Goal: Transaction & Acquisition: Book appointment/travel/reservation

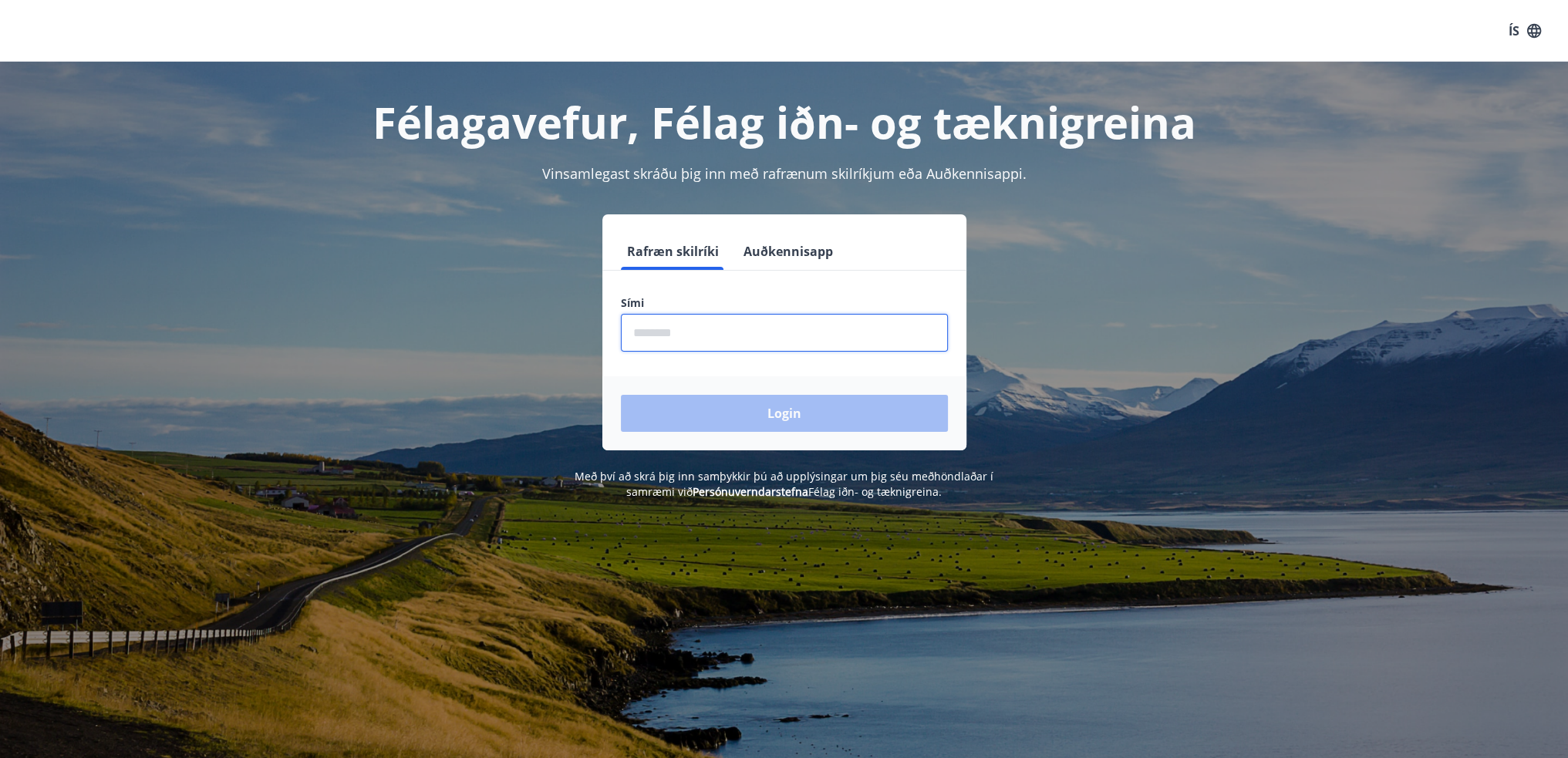
click at [684, 331] on input "phone" at bounding box center [784, 333] width 327 height 38
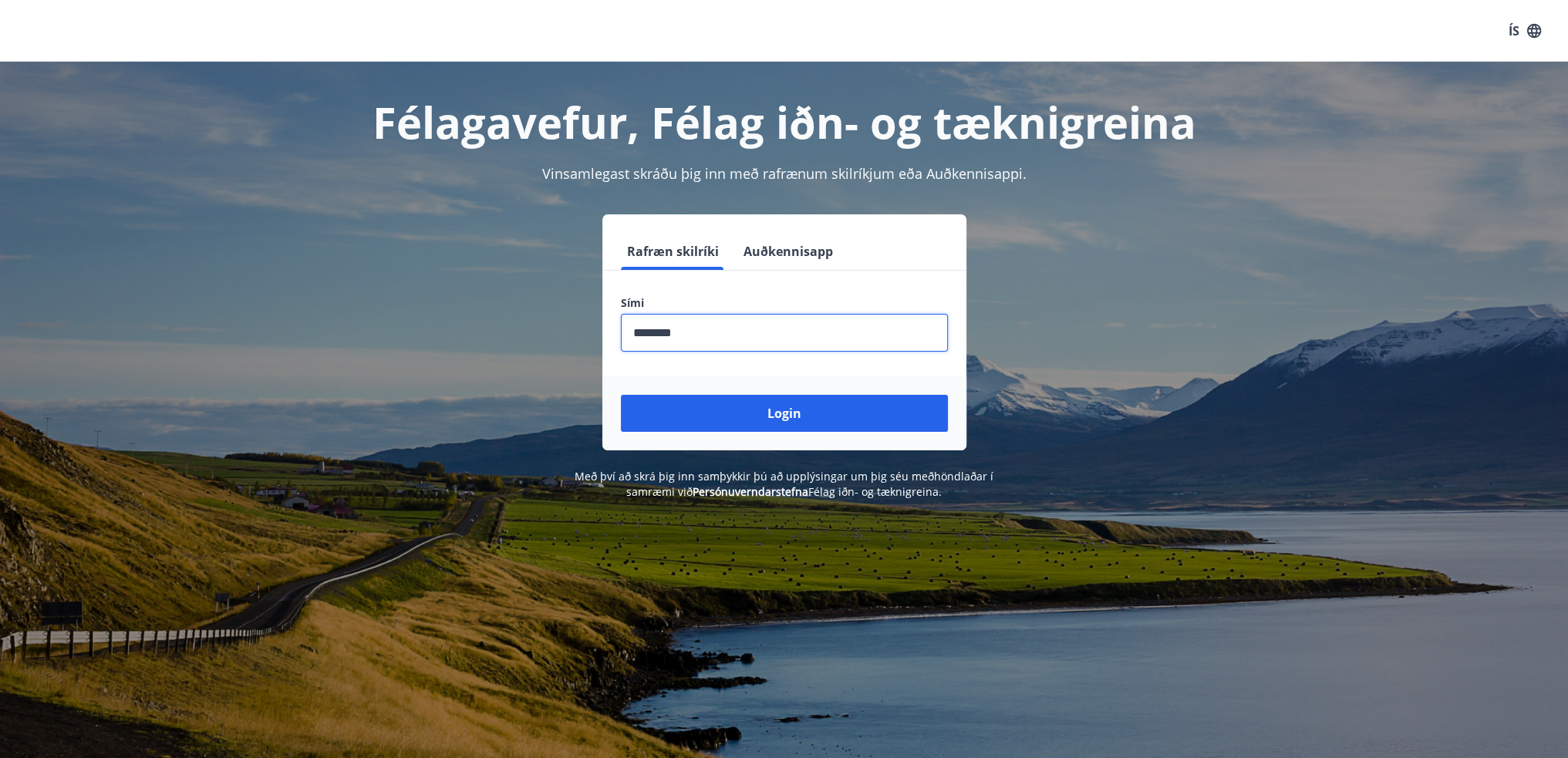
type input "********"
click at [621, 395] on button "Login" at bounding box center [784, 413] width 327 height 37
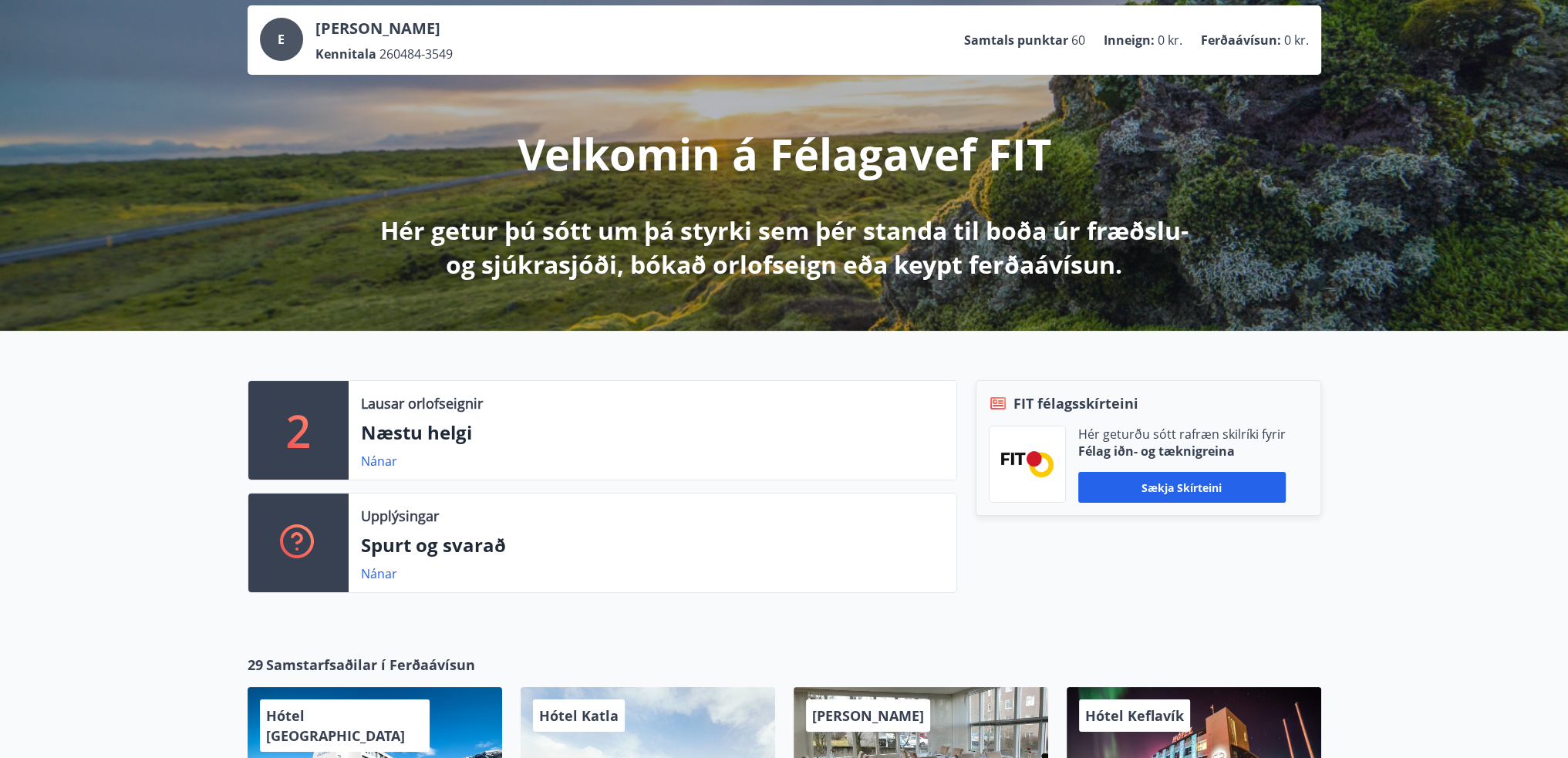
scroll to position [128, 0]
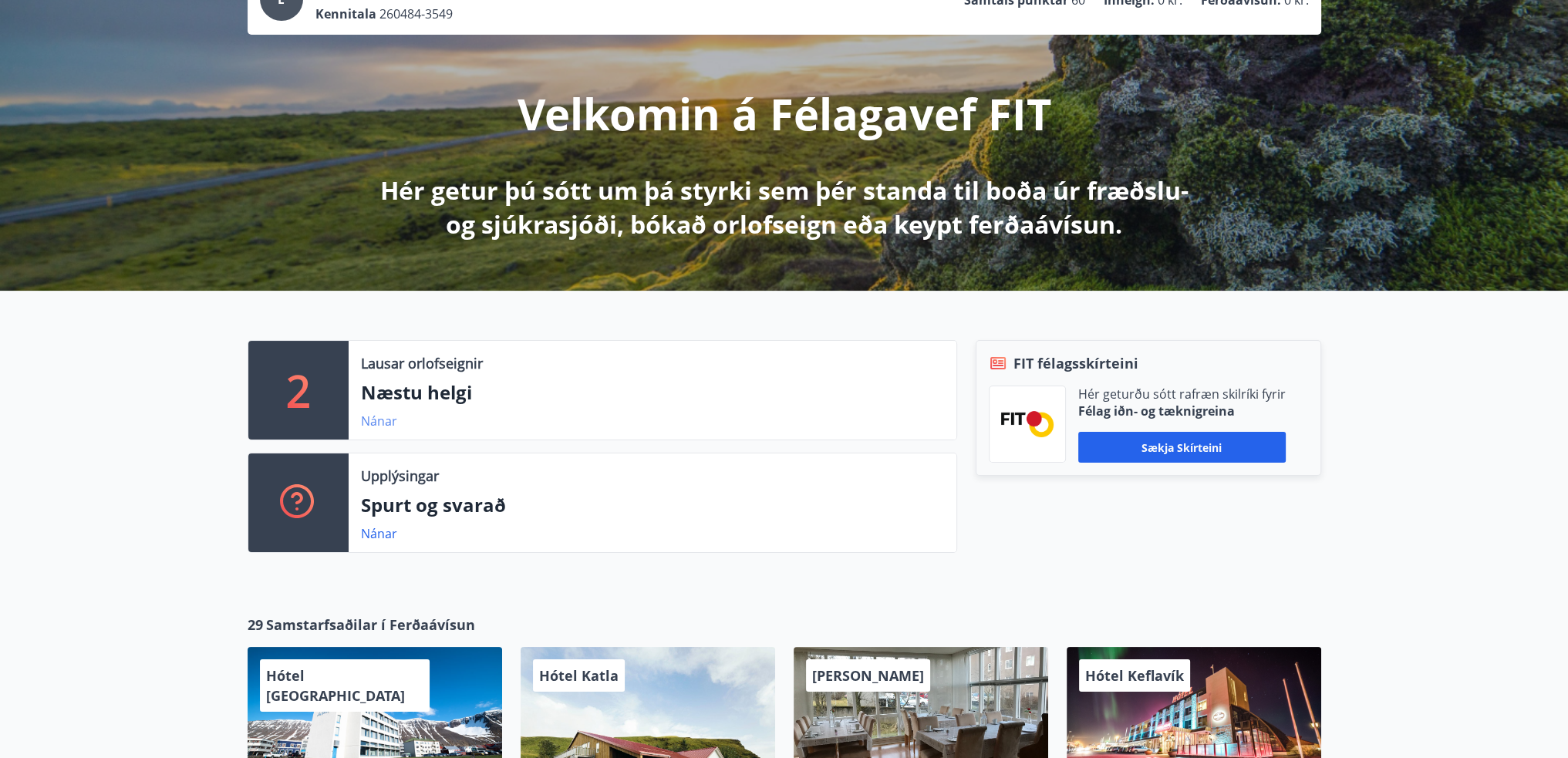
click at [370, 421] on link "Nánar" at bounding box center [379, 421] width 36 height 17
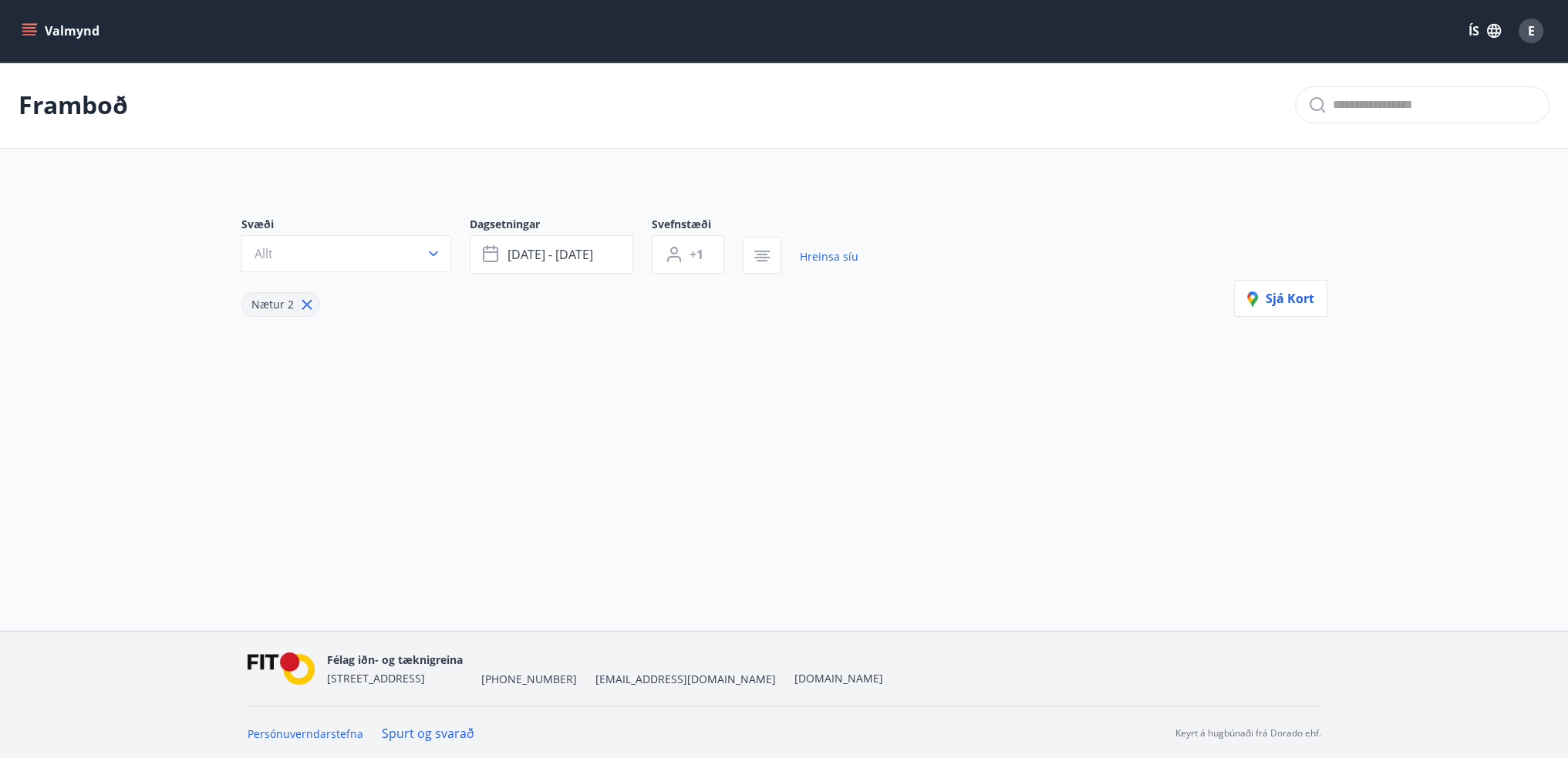
type input "*"
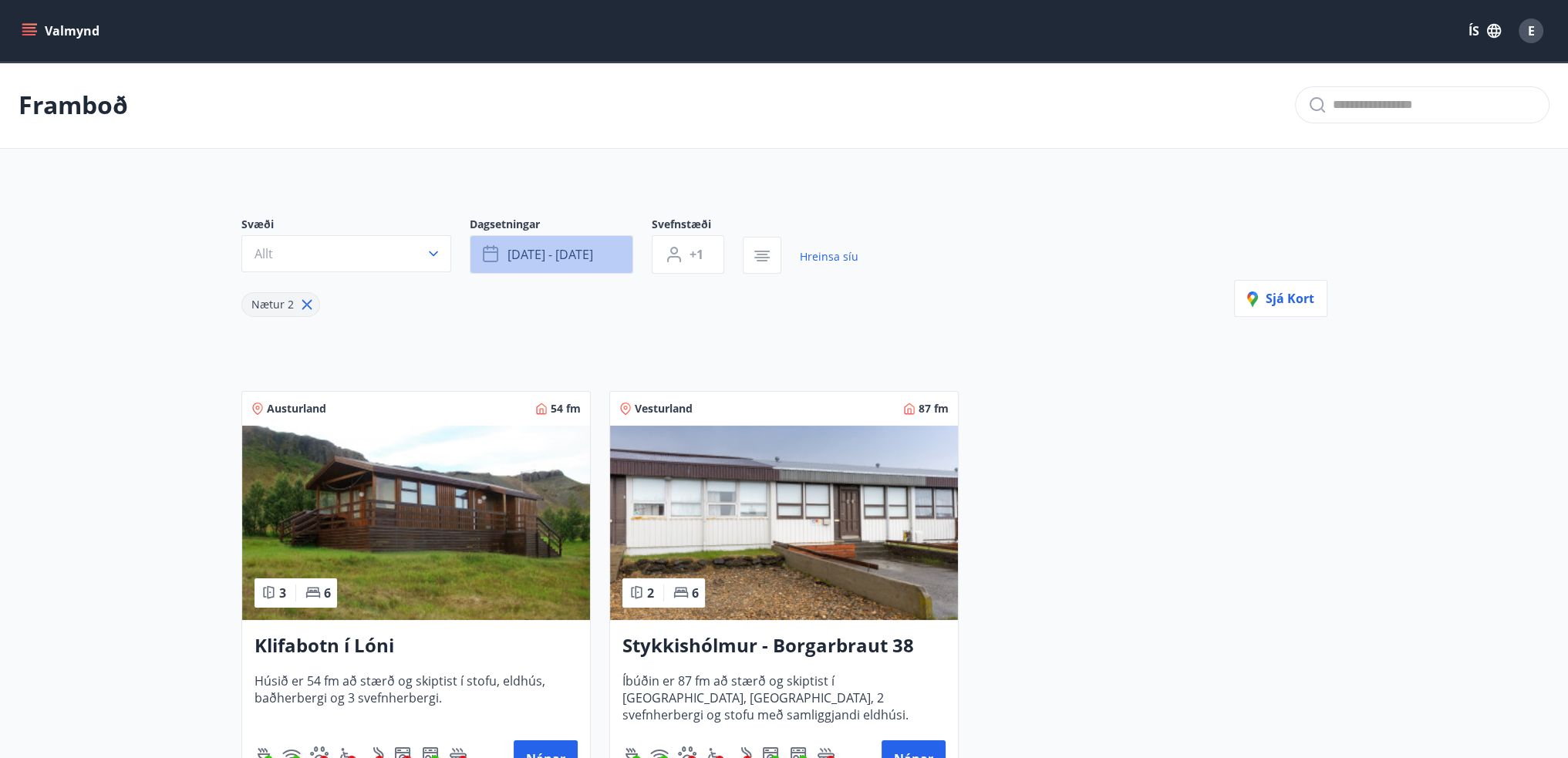
click at [587, 252] on span "[DATE] - [DATE]" at bounding box center [550, 254] width 86 height 17
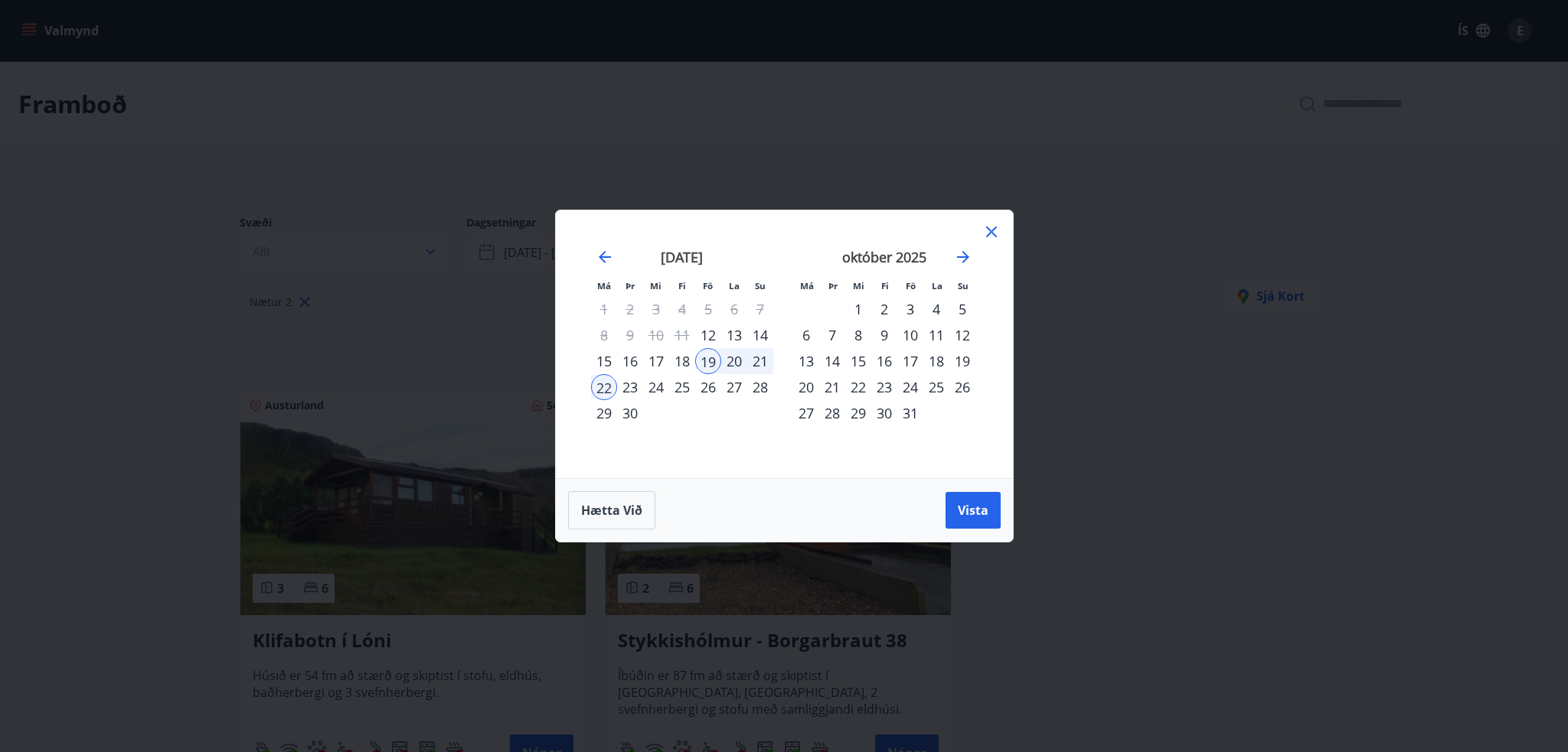
click at [708, 389] on div "26" at bounding box center [708, 387] width 26 height 26
click at [628, 414] on div "30" at bounding box center [630, 414] width 26 height 26
drag, startPoint x: 967, startPoint y: 517, endPoint x: 937, endPoint y: 528, distance: 32.0
click at [967, 517] on span "Vista" at bounding box center [973, 510] width 31 height 17
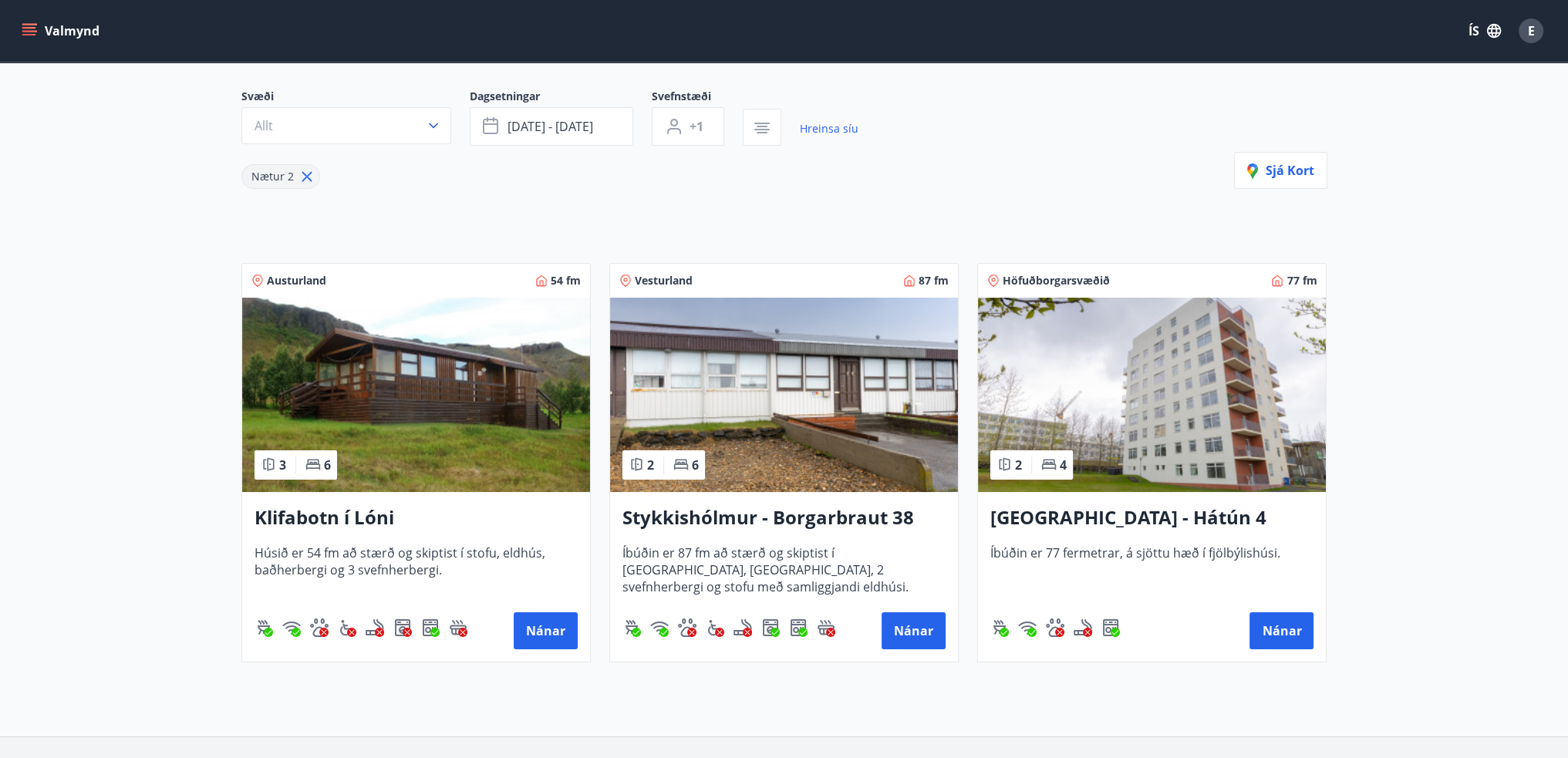
scroll to position [234, 0]
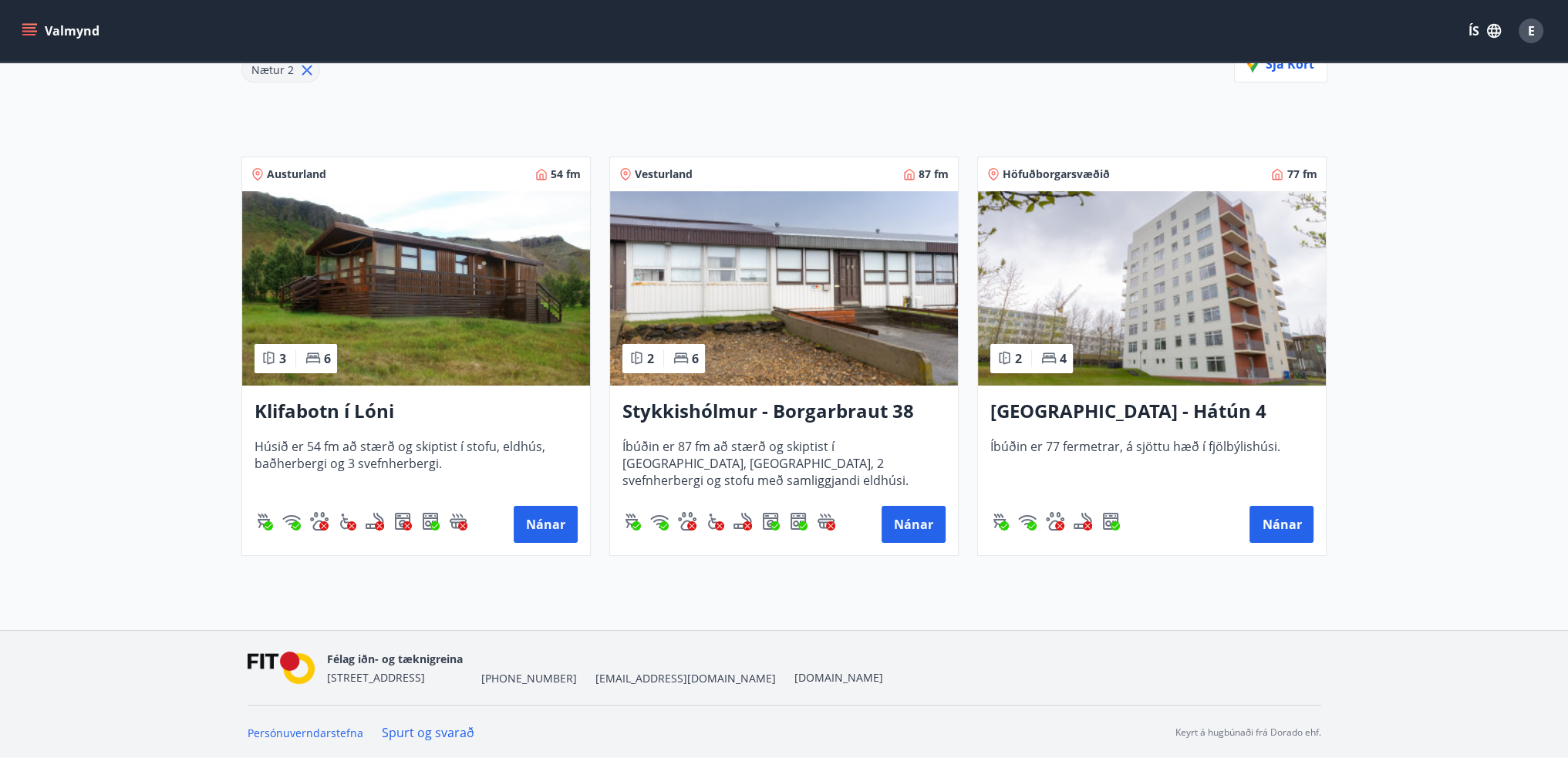
click at [751, 395] on div "Stykkishólmur - Borgarbraut 38 Íbúðin er 87 fm að stærð og skiptist í hol, baðh…" at bounding box center [784, 471] width 348 height 170
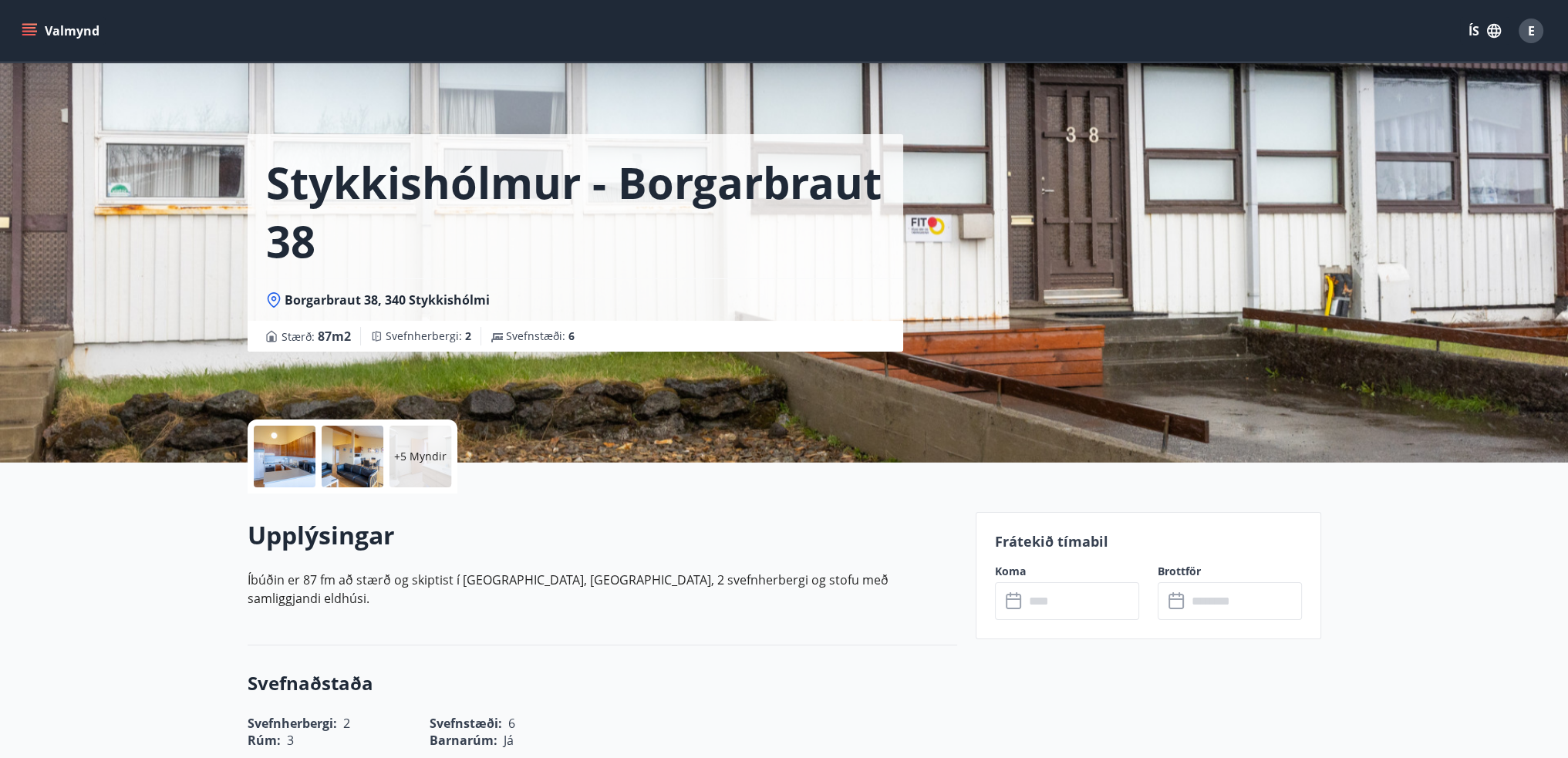
click at [356, 452] on div at bounding box center [353, 457] width 62 height 62
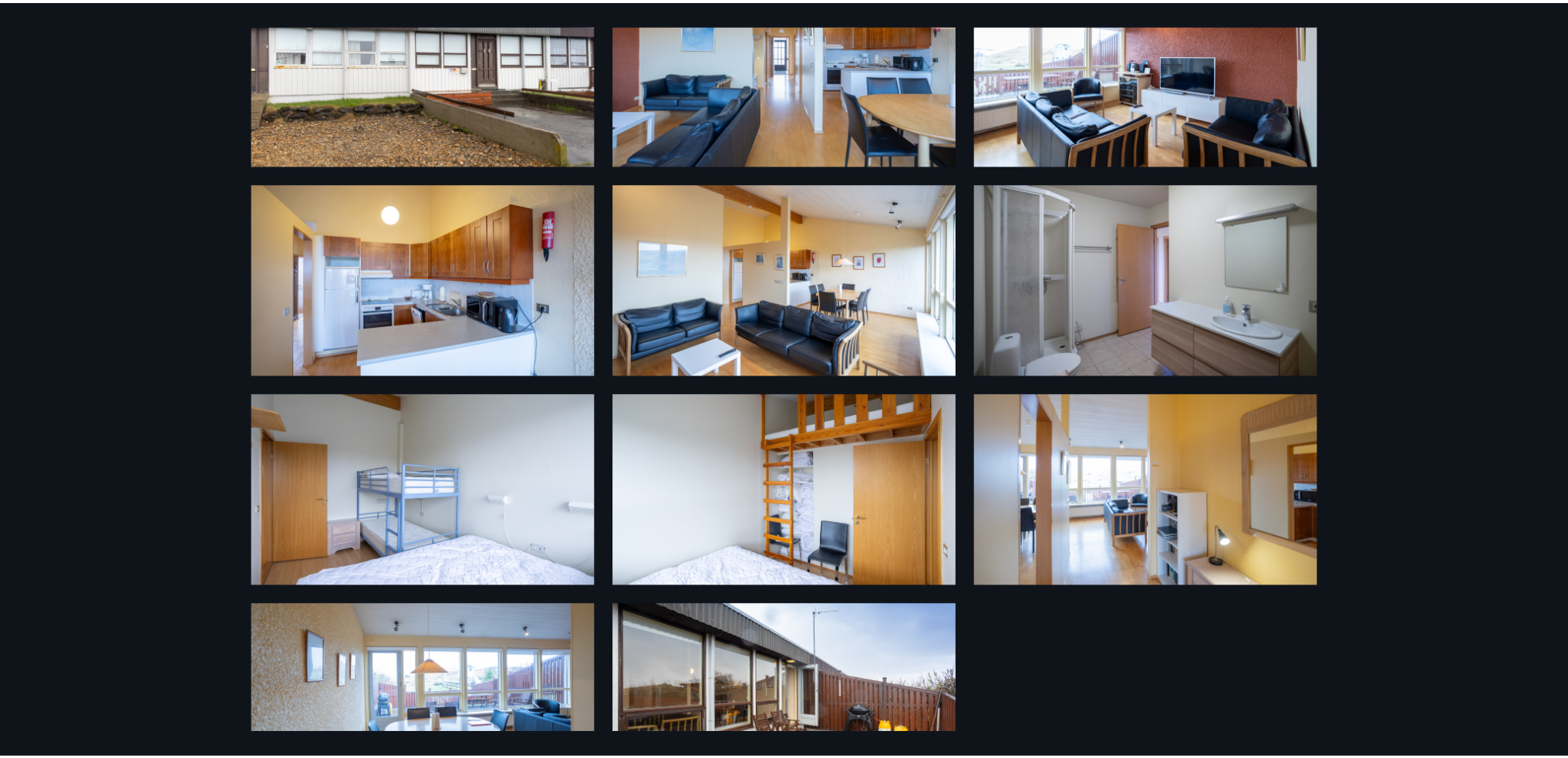
scroll to position [182, 0]
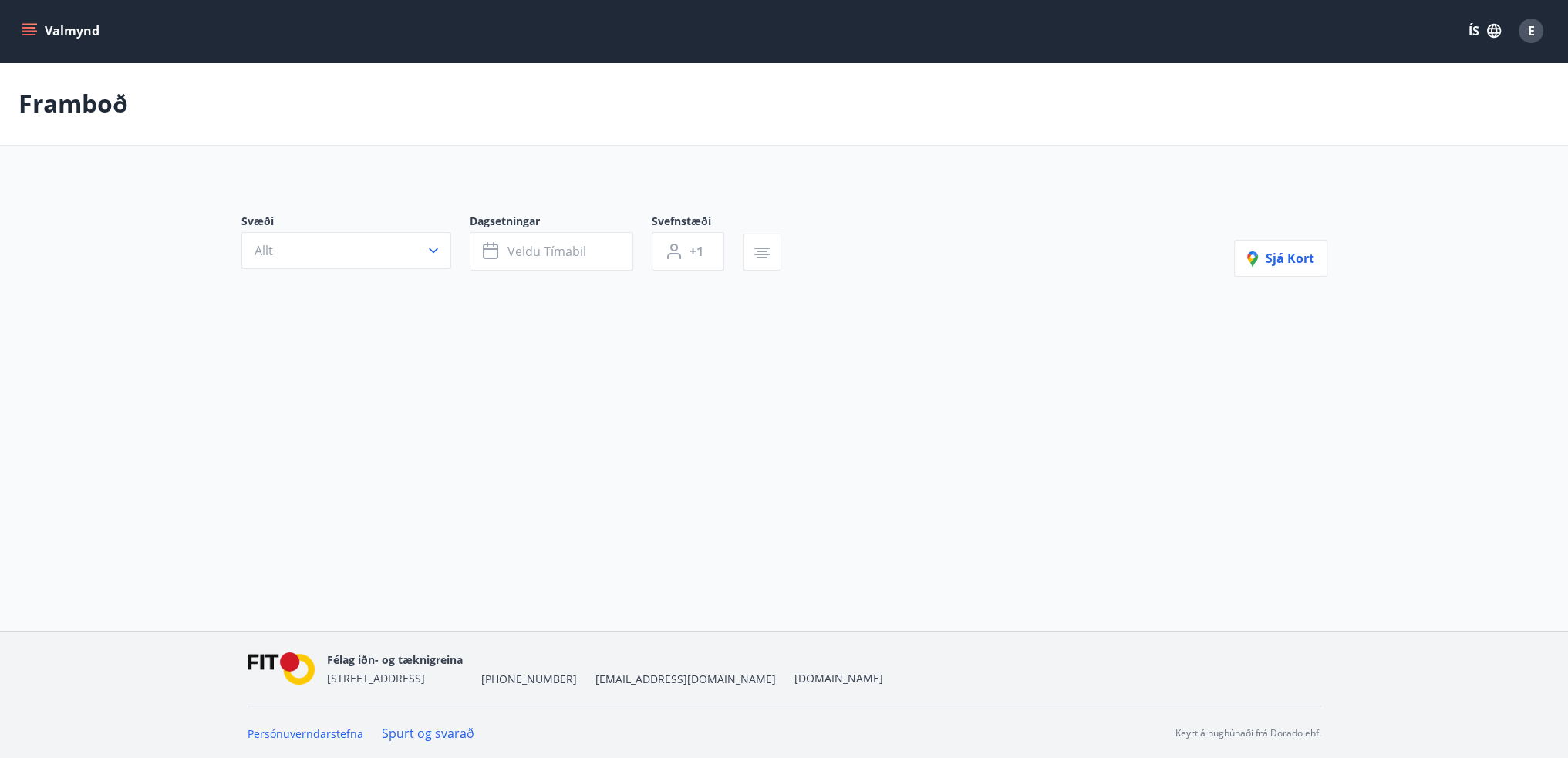
type input "*"
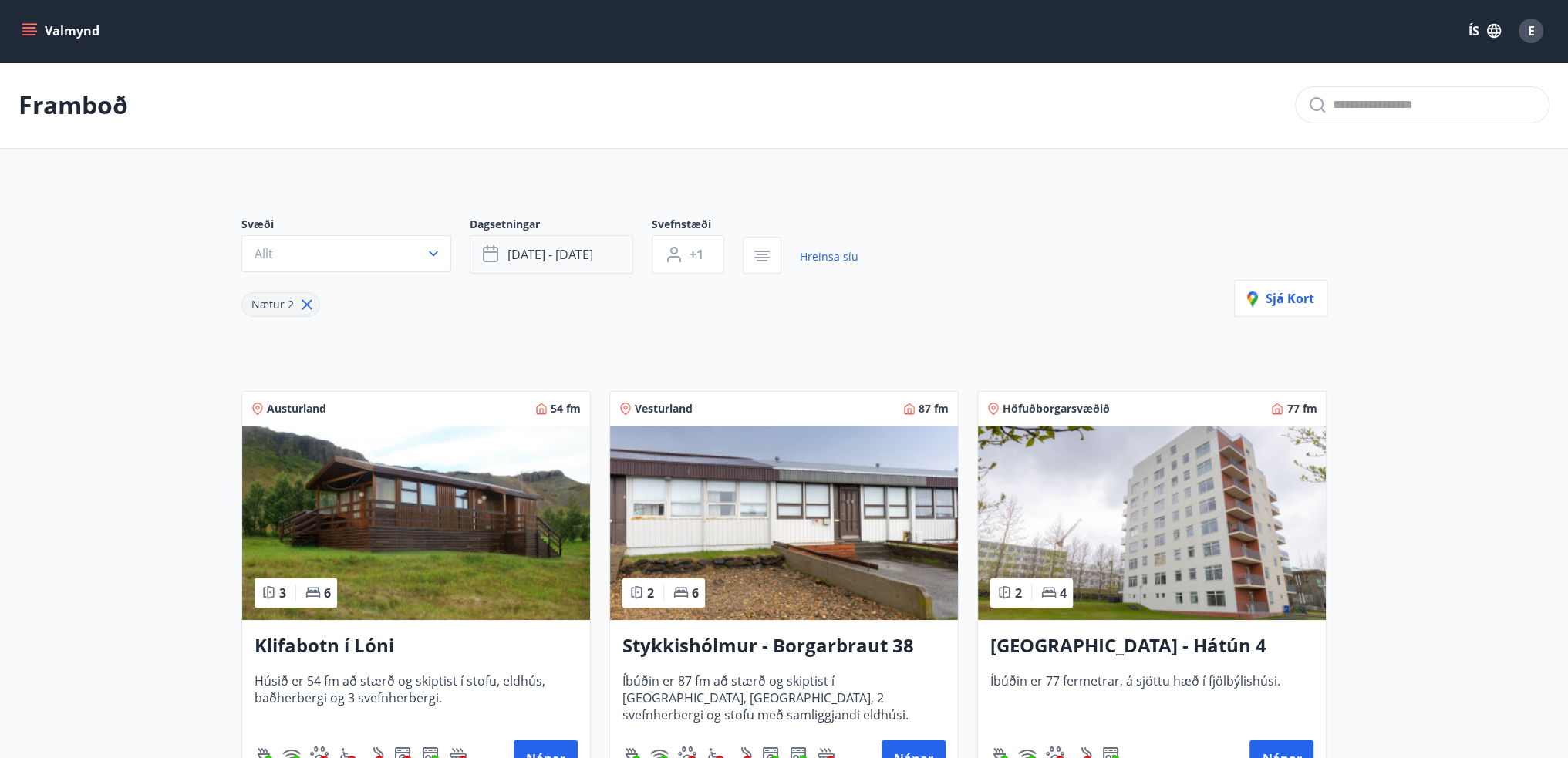
click at [608, 247] on button "[DATE] - [DATE]" at bounding box center [551, 254] width 163 height 39
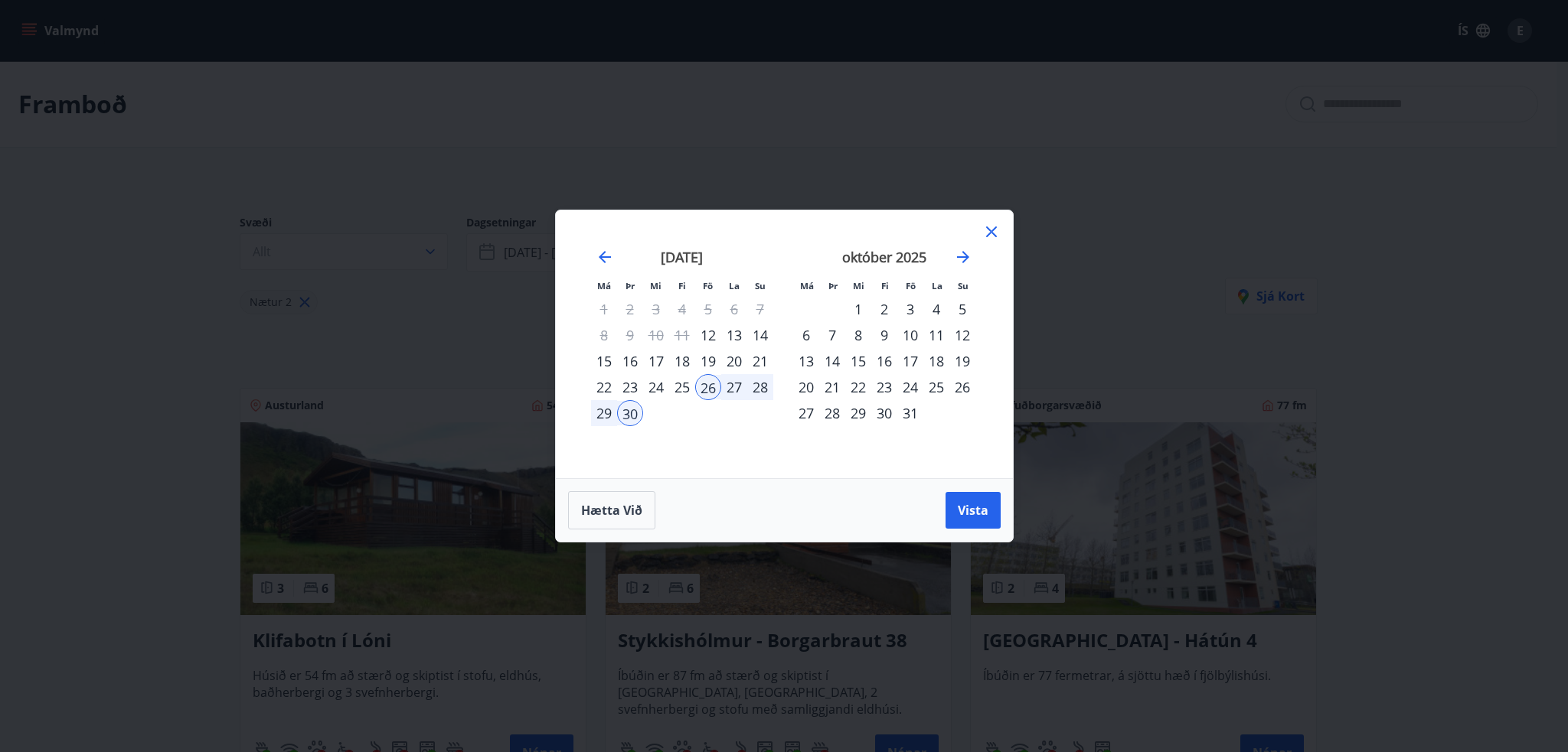
click at [915, 356] on div "17" at bounding box center [911, 361] width 26 height 26
click at [830, 386] on div "21" at bounding box center [833, 387] width 26 height 26
click at [961, 508] on span "Vista" at bounding box center [973, 510] width 31 height 17
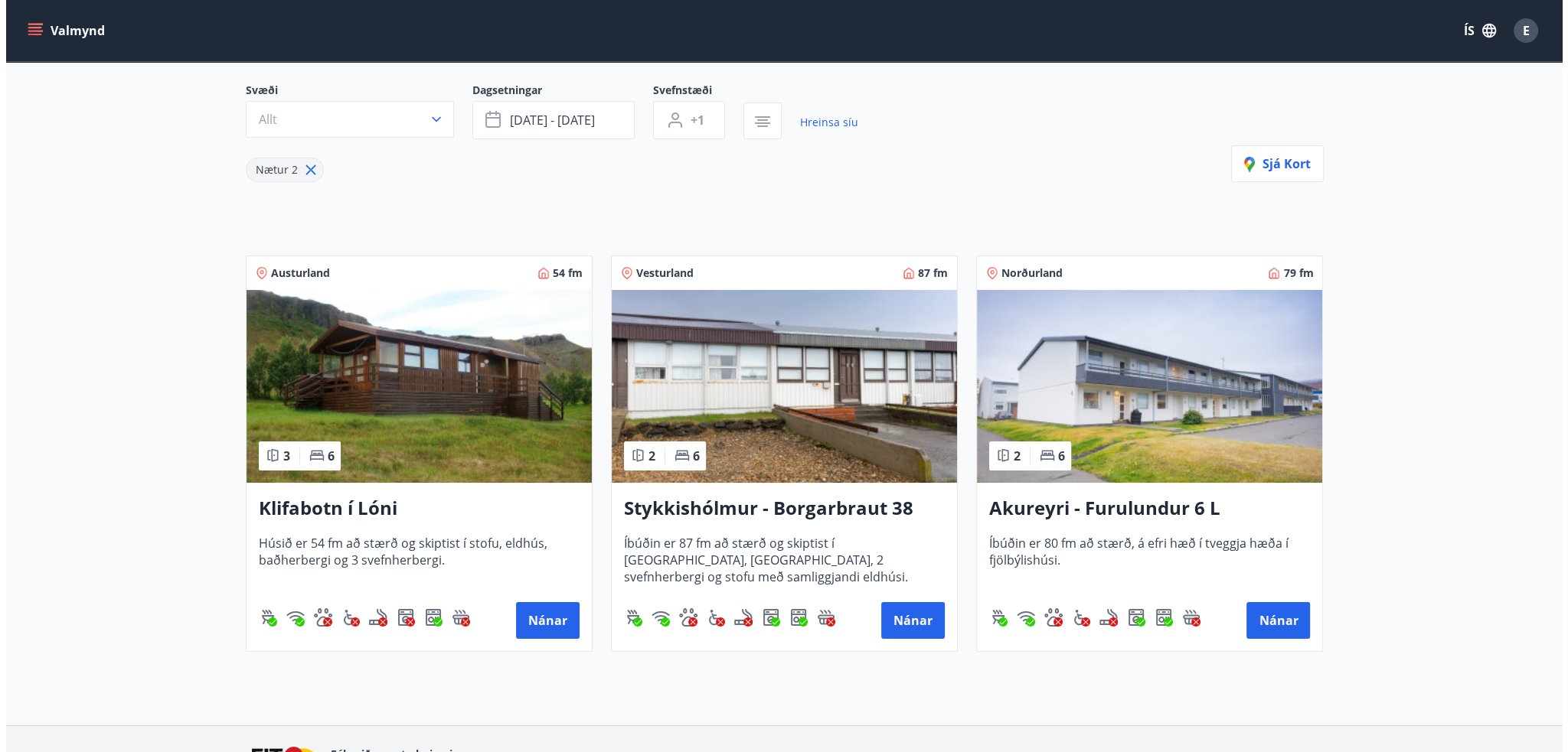
scroll to position [106, 0]
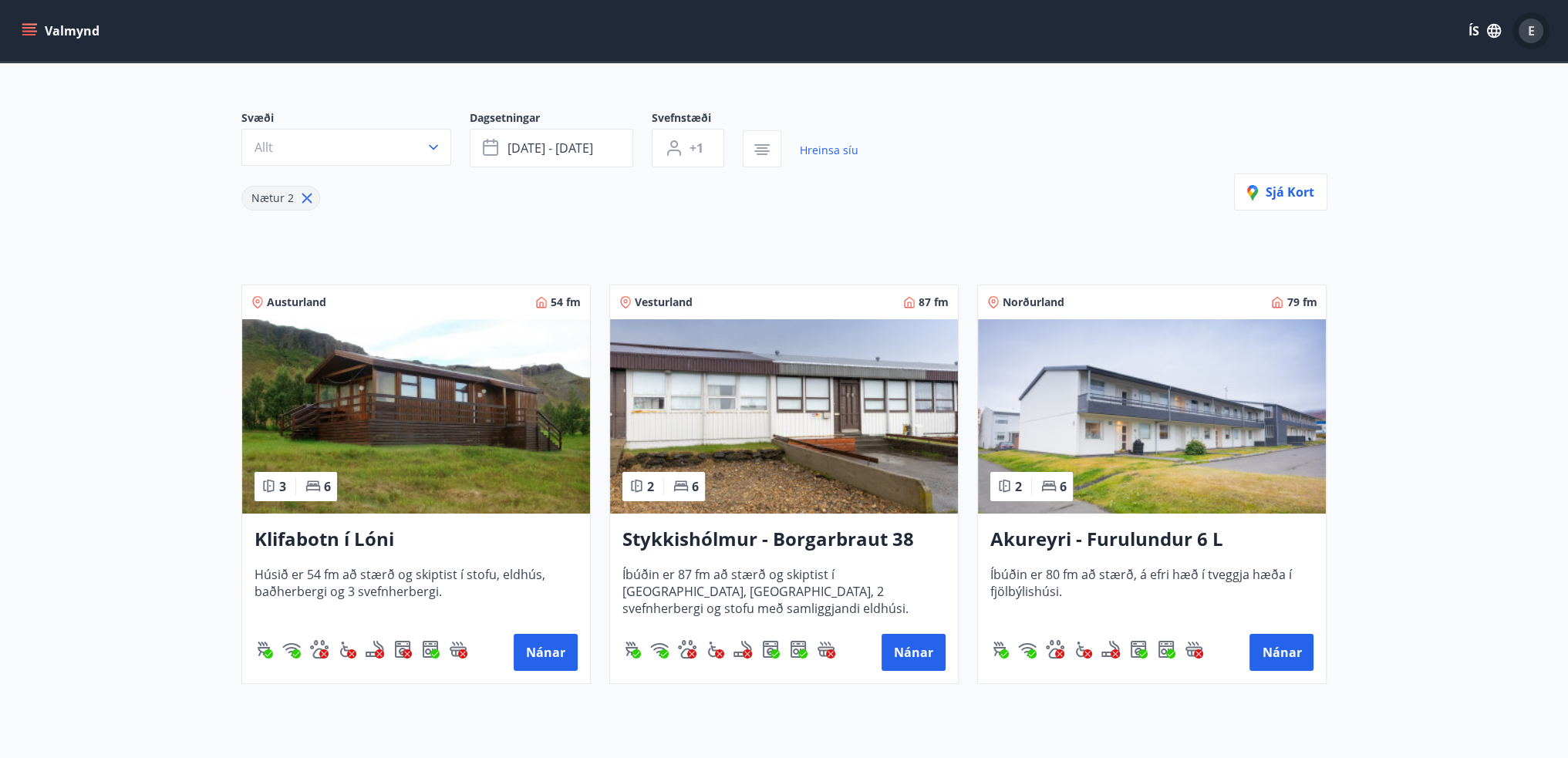
click at [1530, 39] on span "E" at bounding box center [1530, 30] width 7 height 17
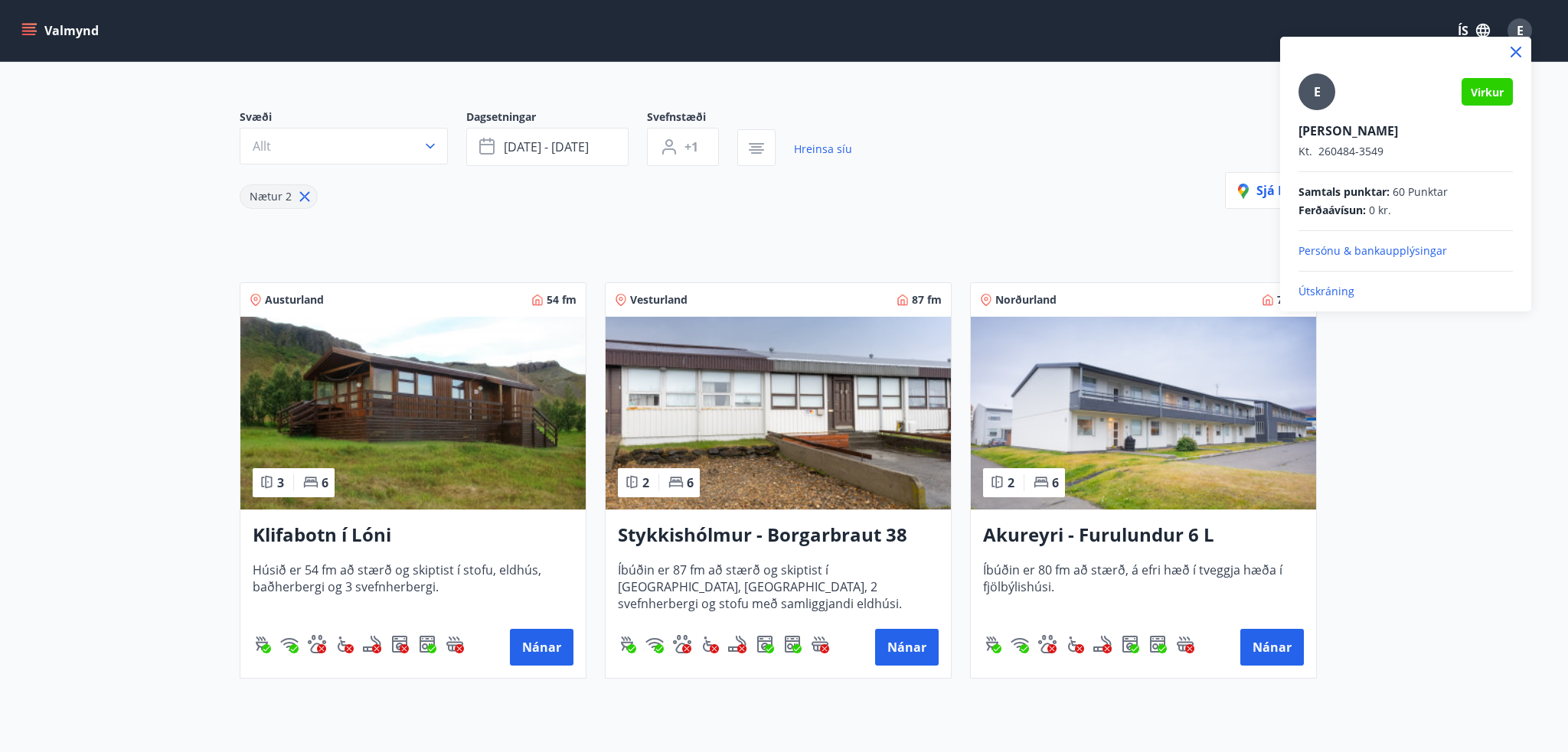
click at [1338, 296] on p "Útskráning" at bounding box center [1406, 291] width 215 height 15
